Goal: Task Accomplishment & Management: Manage account settings

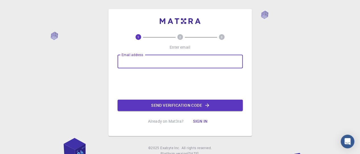
click at [156, 62] on input "Email address" at bounding box center [180, 62] width 125 height 14
type input "[EMAIL_ADDRESS][DOMAIN_NAME]"
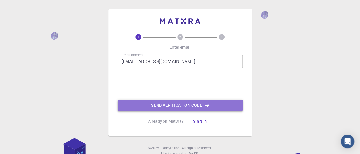
click at [183, 106] on button "Send verification code" at bounding box center [180, 105] width 125 height 11
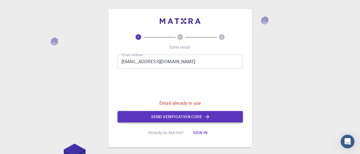
click at [183, 119] on button "Send verification code" at bounding box center [180, 116] width 125 height 11
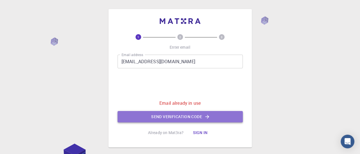
click at [183, 119] on button "Send verification code" at bounding box center [180, 116] width 125 height 11
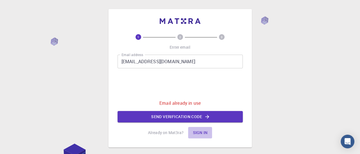
click at [204, 130] on button "Sign in" at bounding box center [200, 132] width 24 height 11
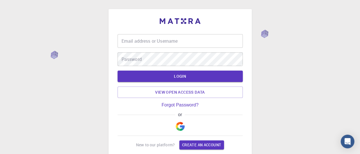
type input "[EMAIL_ADDRESS][DOMAIN_NAME]"
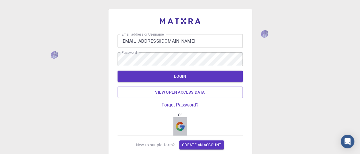
click at [176, 127] on img "button" at bounding box center [180, 126] width 9 height 9
